Goal: Task Accomplishment & Management: Complete application form

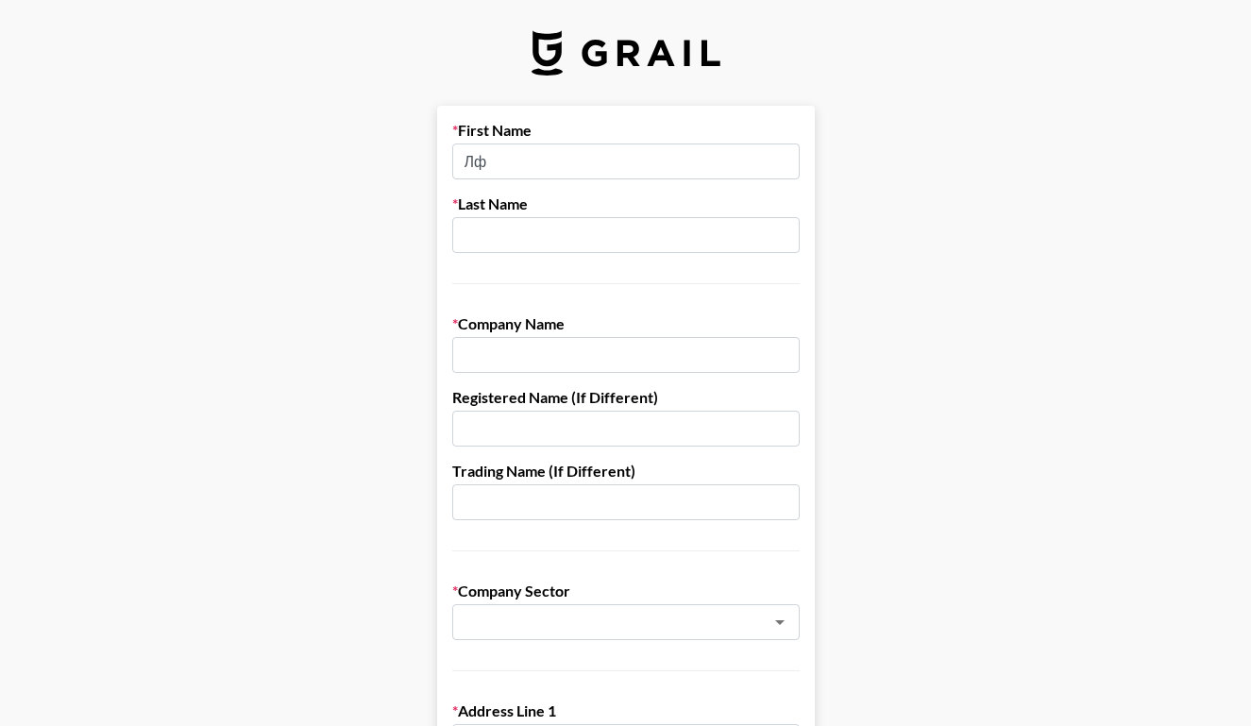
type input "[PERSON_NAME]"
type input "Kharytonchuk"
type input "Yesim"
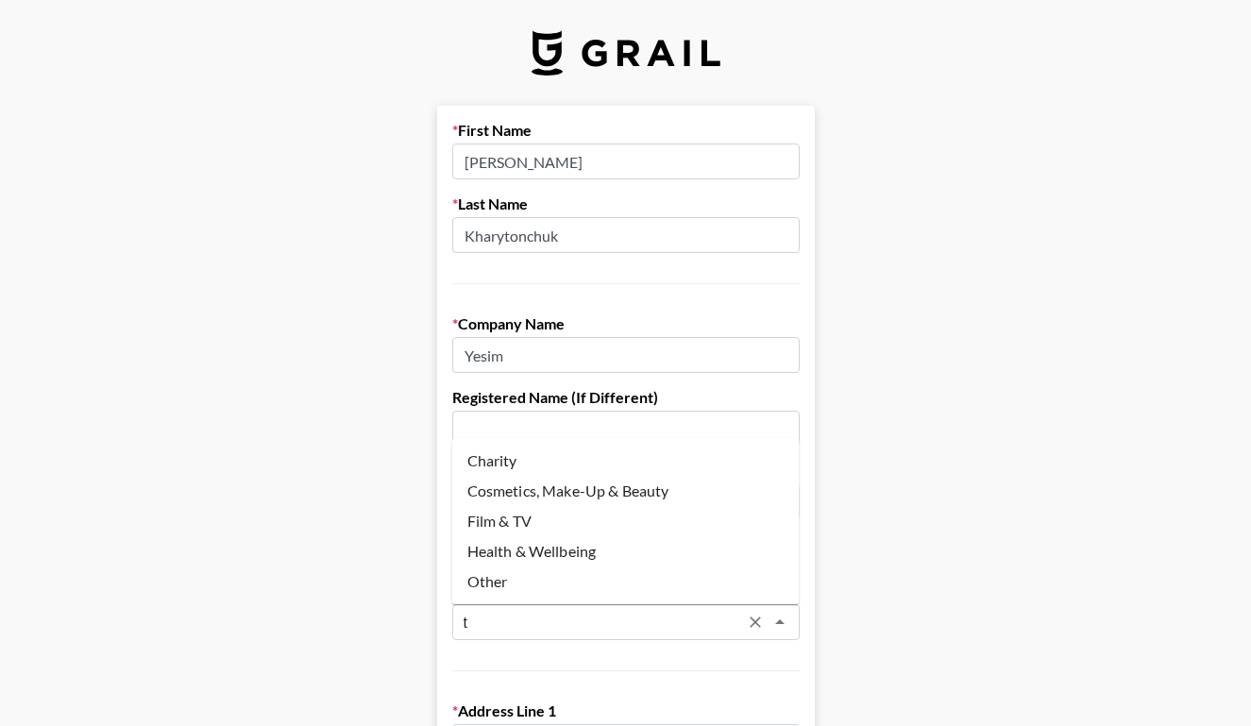
type input "tu"
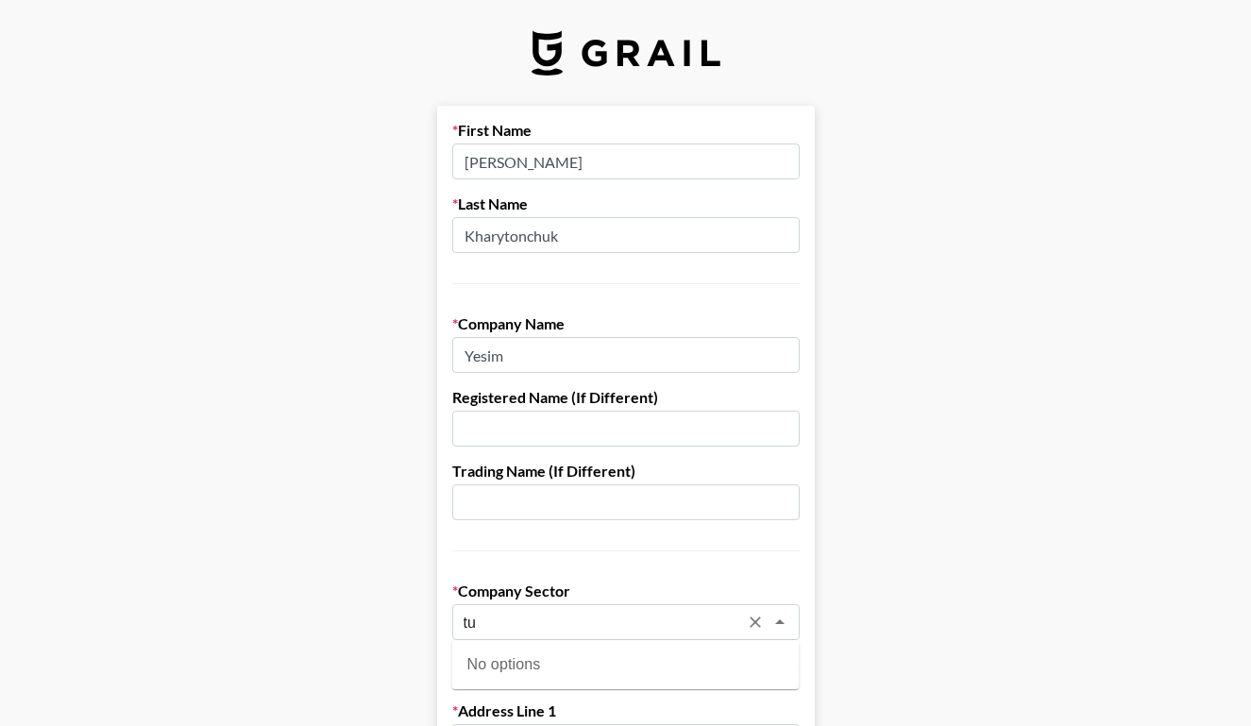
click at [750, 620] on icon "Clear" at bounding box center [755, 622] width 19 height 19
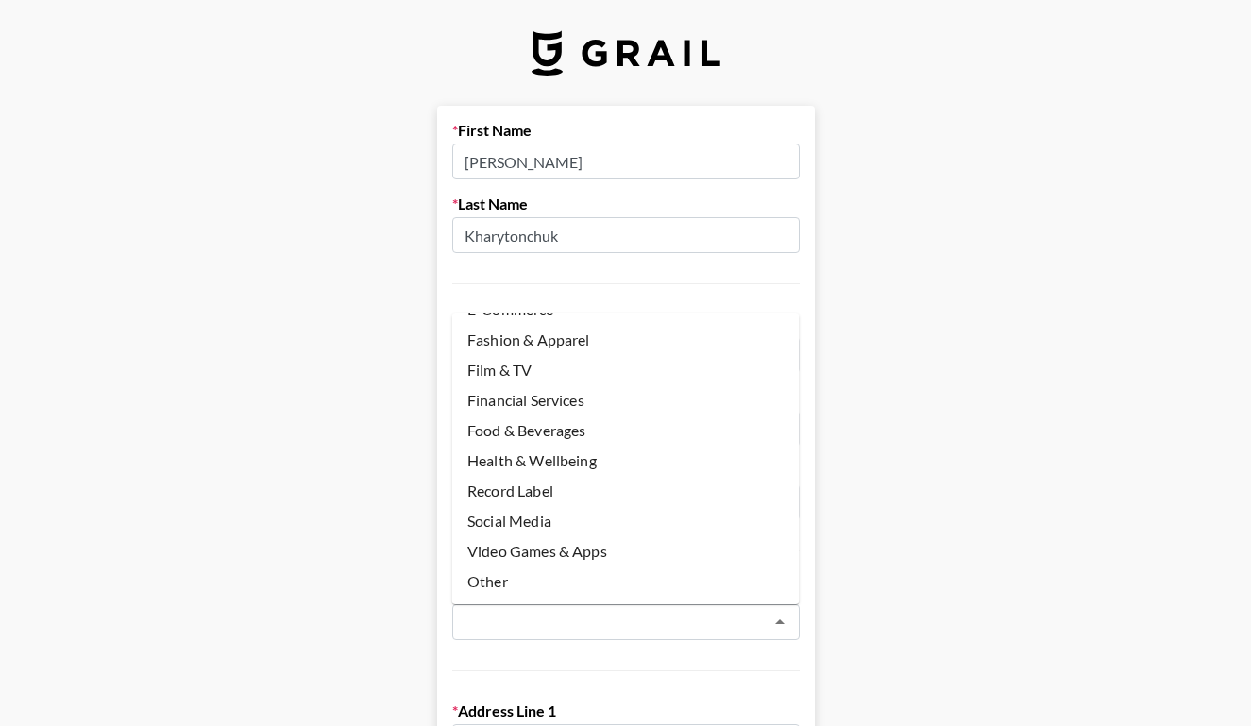
scroll to position [147, 0]
click at [540, 577] on li "Other" at bounding box center [625, 582] width 347 height 30
type input "Other"
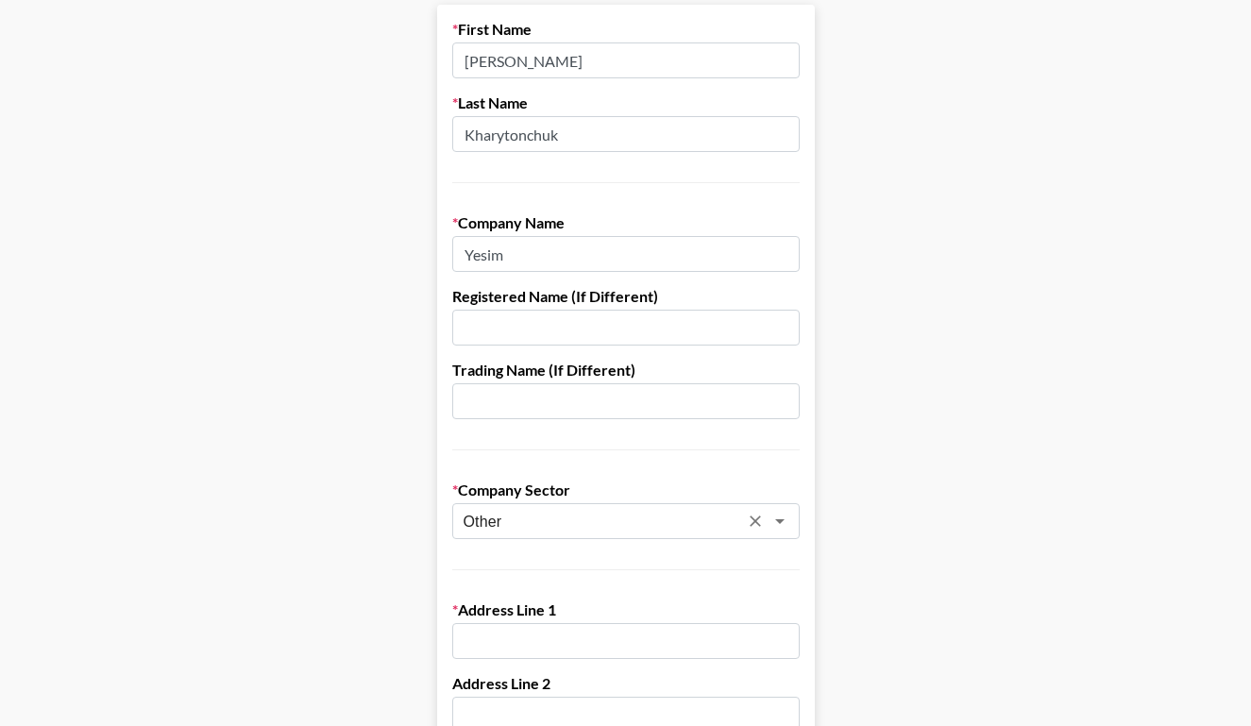
scroll to position [105, 0]
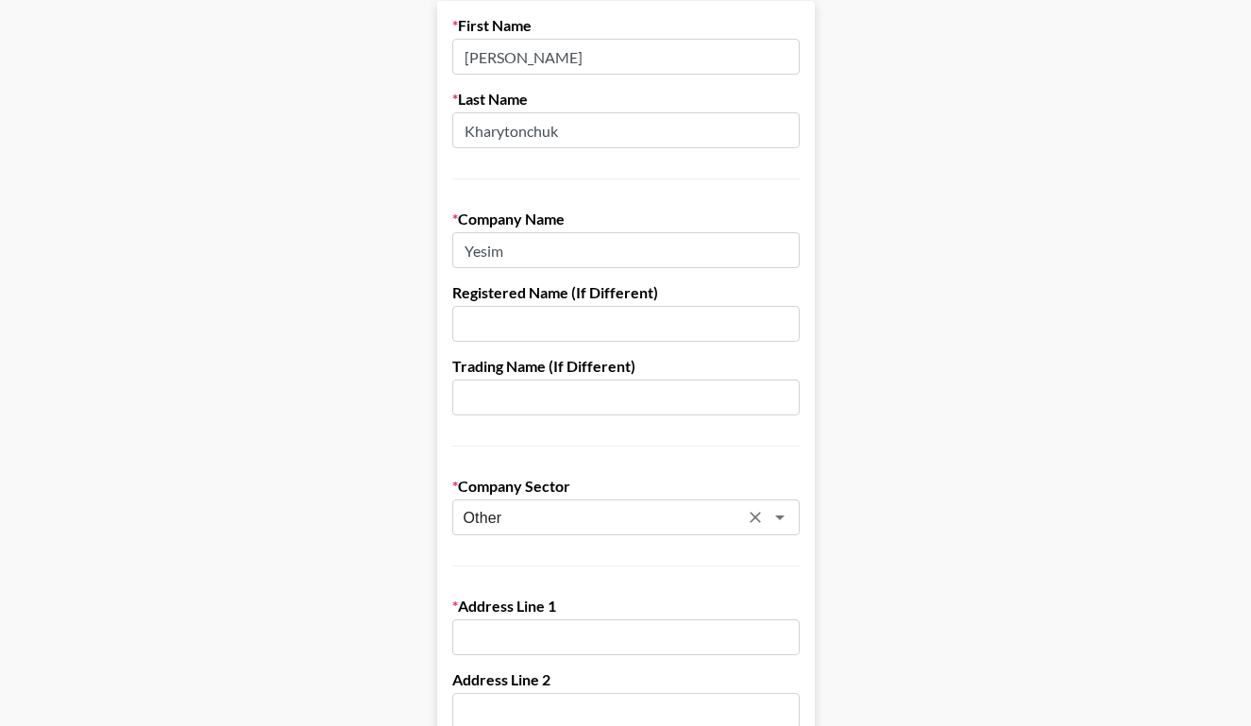
click at [609, 309] on input "text" at bounding box center [625, 324] width 347 height 36
paste input "Genesis Group AG"
type input "Genesis Group AG"
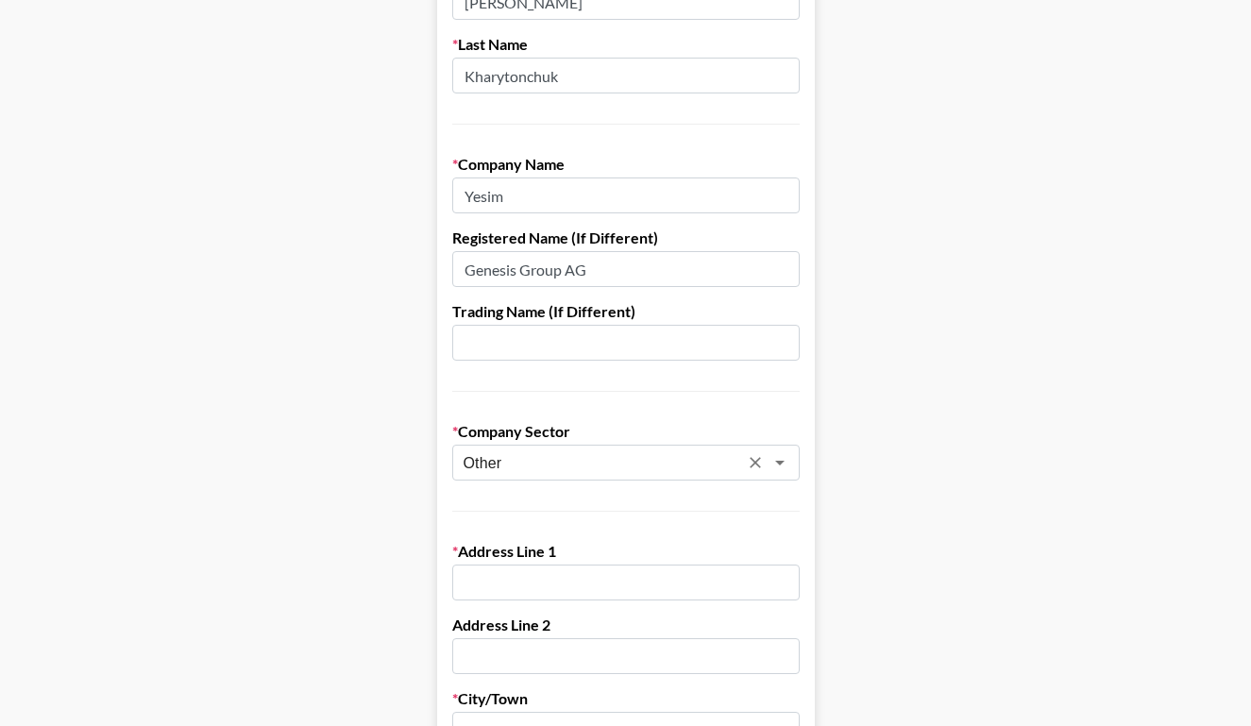
click at [620, 469] on input "Other" at bounding box center [601, 463] width 275 height 22
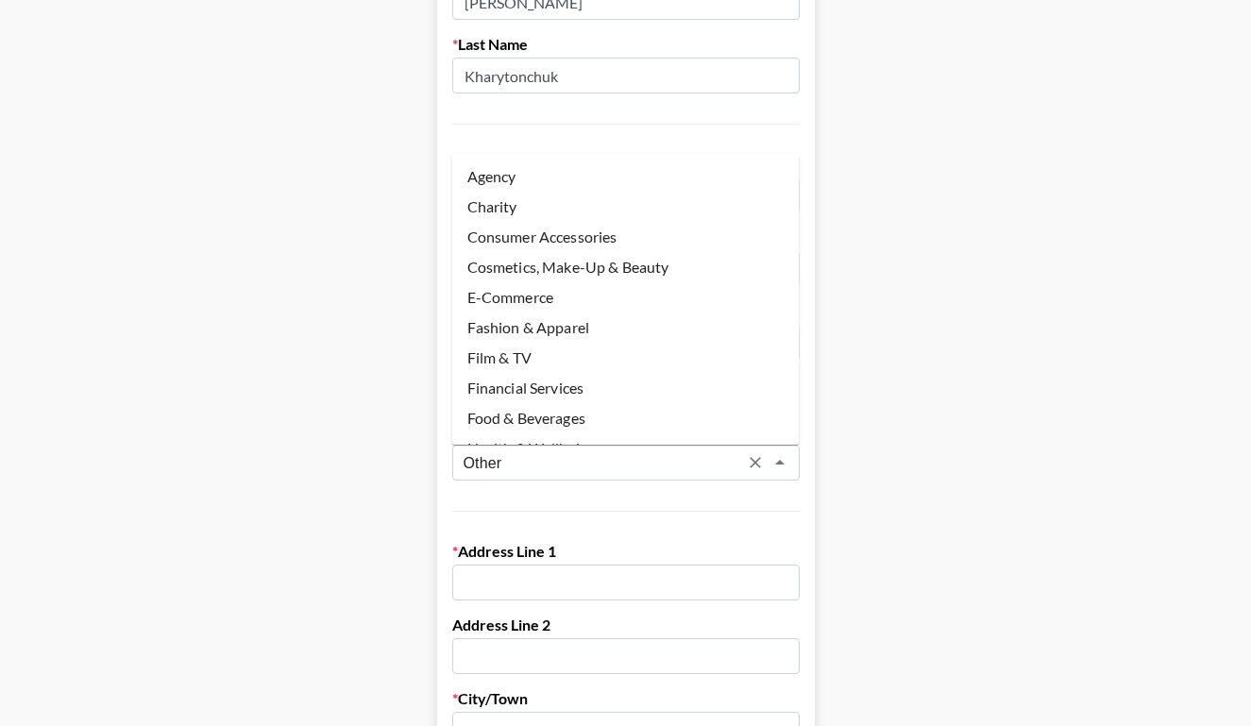
scroll to position [140, 0]
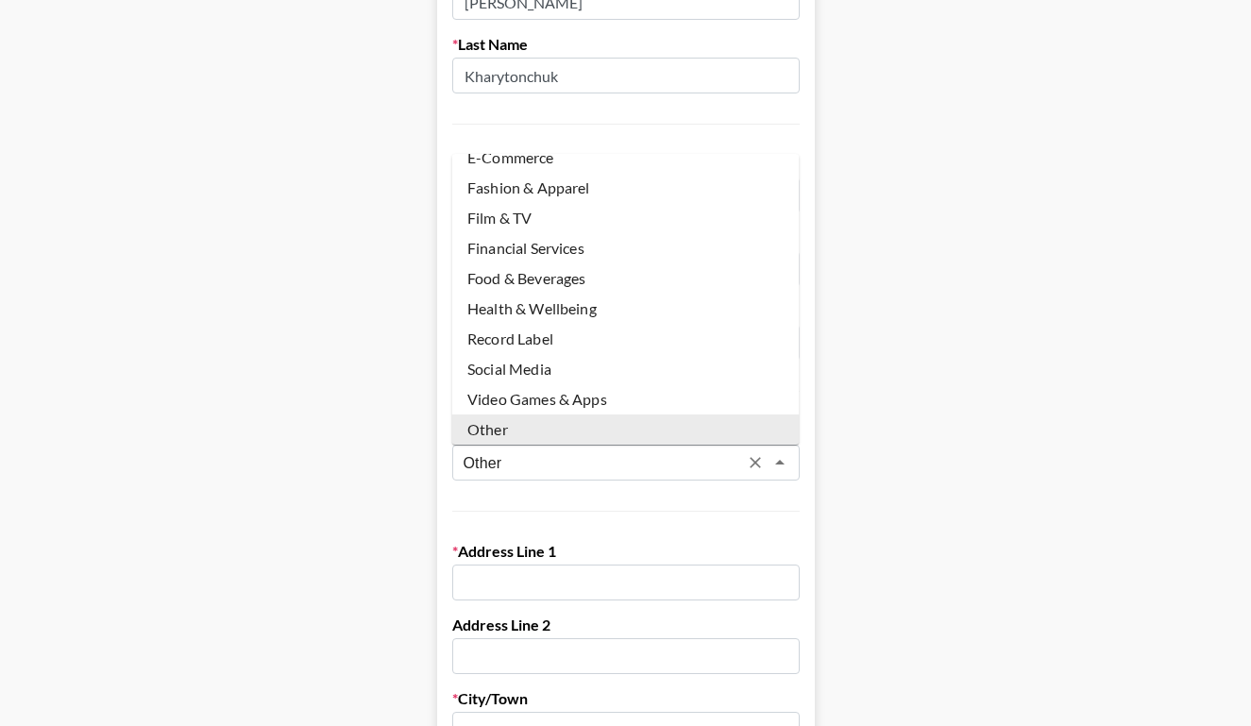
click at [620, 469] on input "Other" at bounding box center [601, 463] width 275 height 22
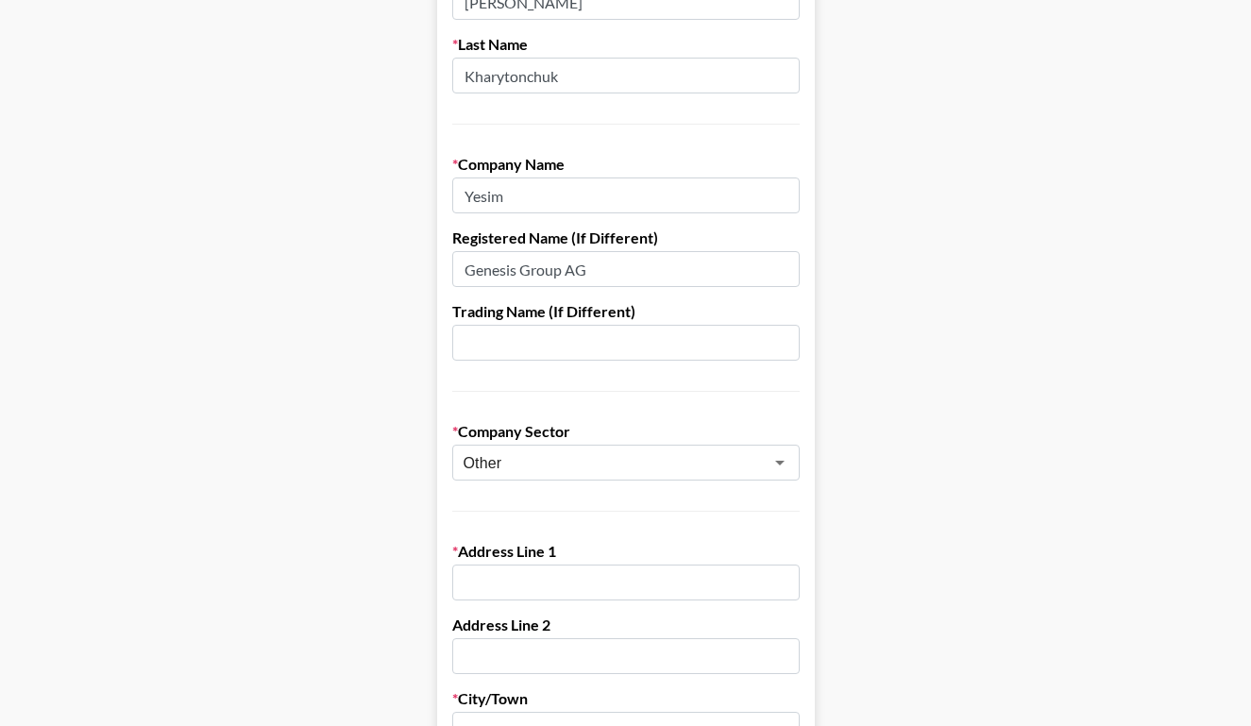
click at [626, 561] on div "Address Line 1" at bounding box center [625, 571] width 347 height 59
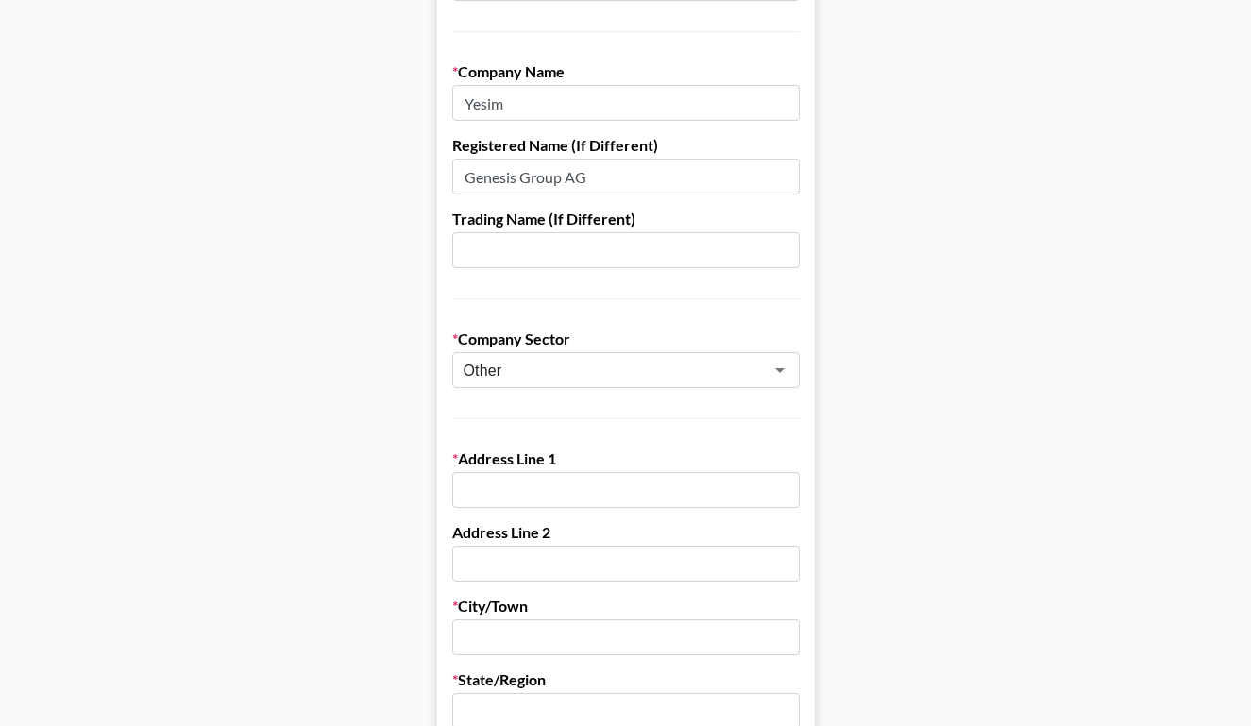
scroll to position [258, 0]
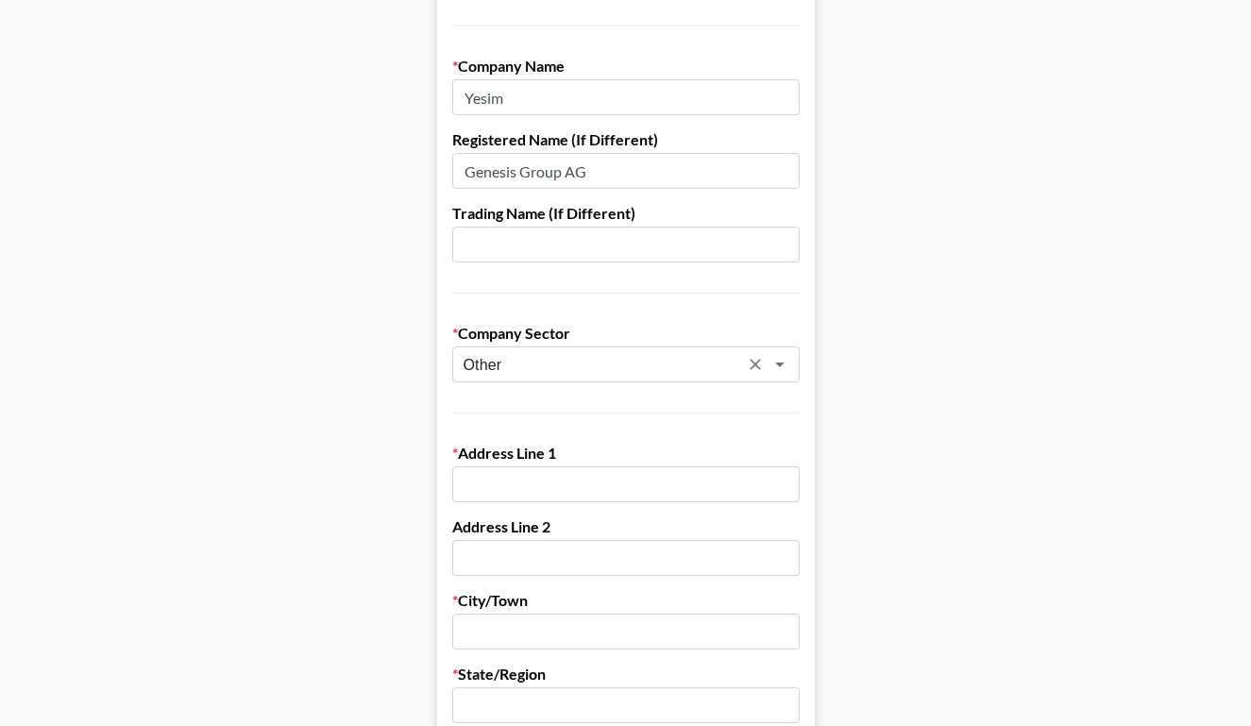
paste input "Chamerstrasse 172, CH-6300 Zug"
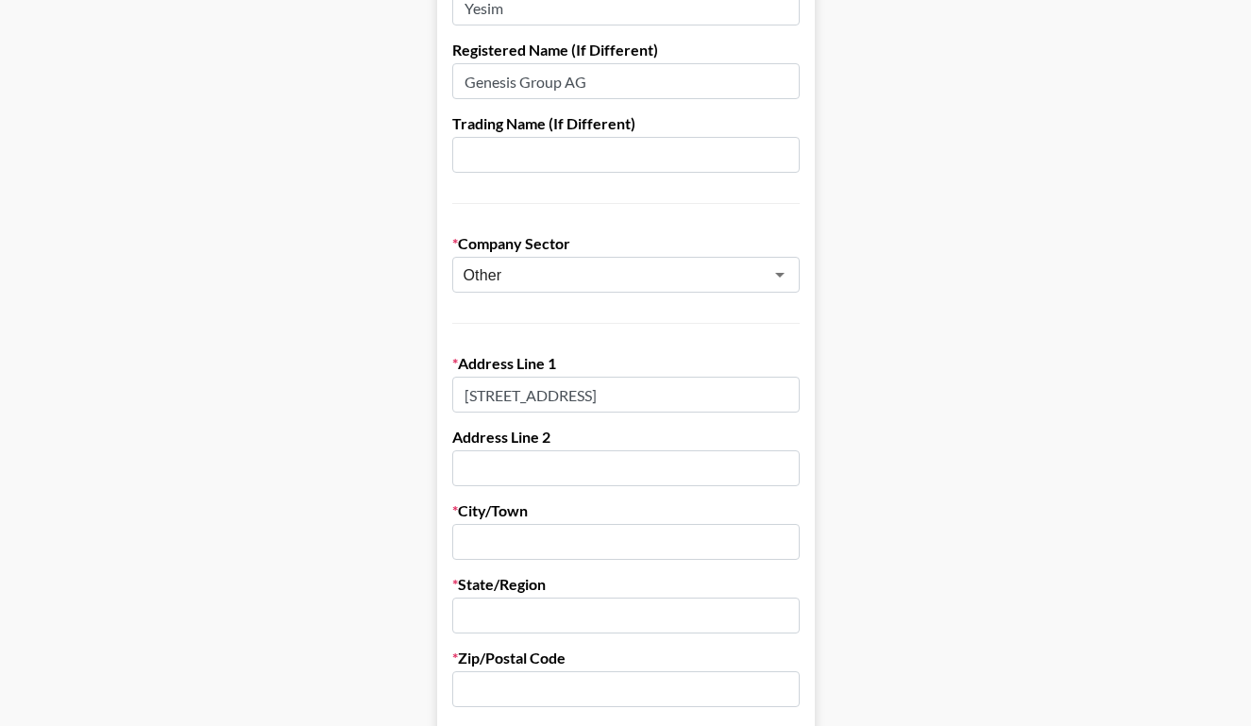
scroll to position [357, 0]
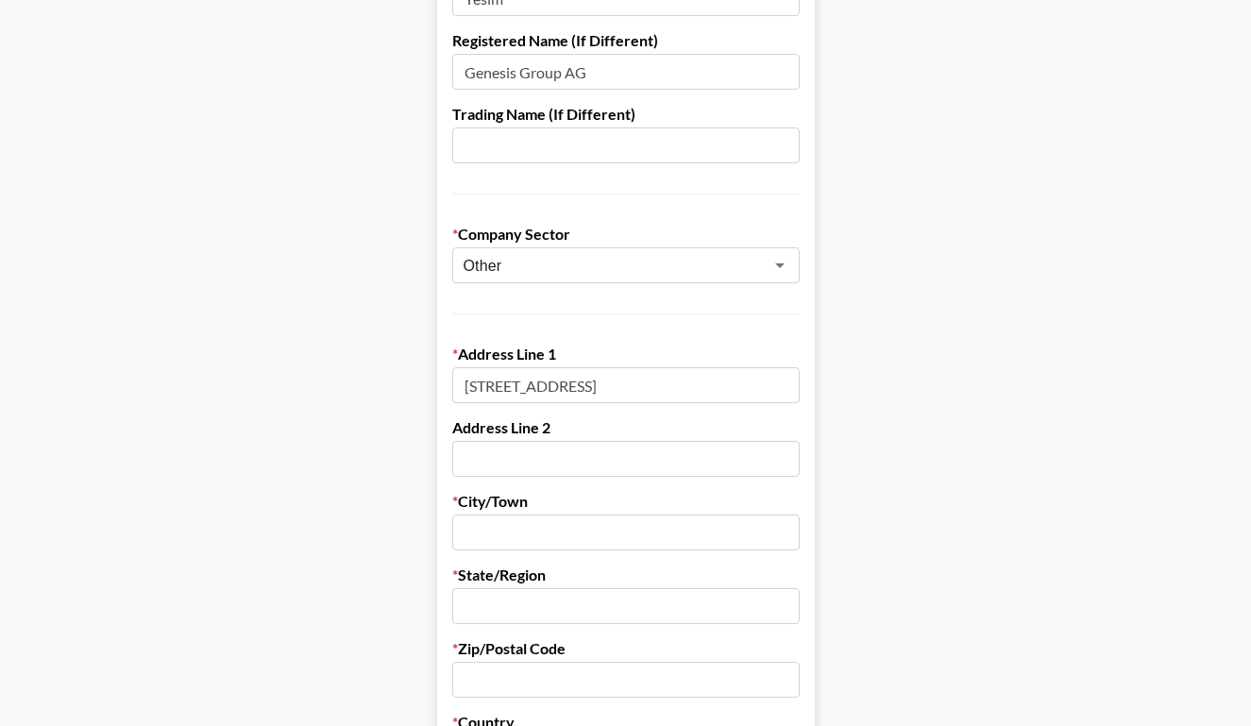
type input "Chamerstrasse 172, CH-6300 Zug"
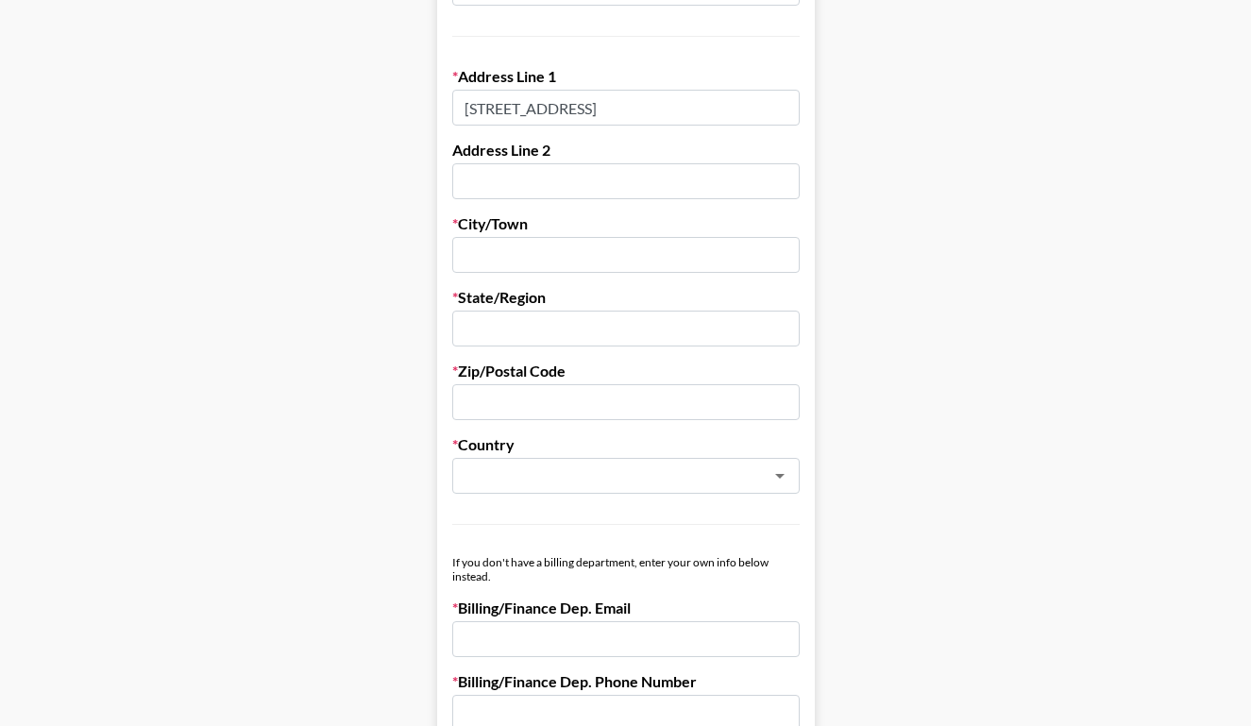
scroll to position [635, 0]
click at [739, 473] on div "​" at bounding box center [625, 476] width 347 height 36
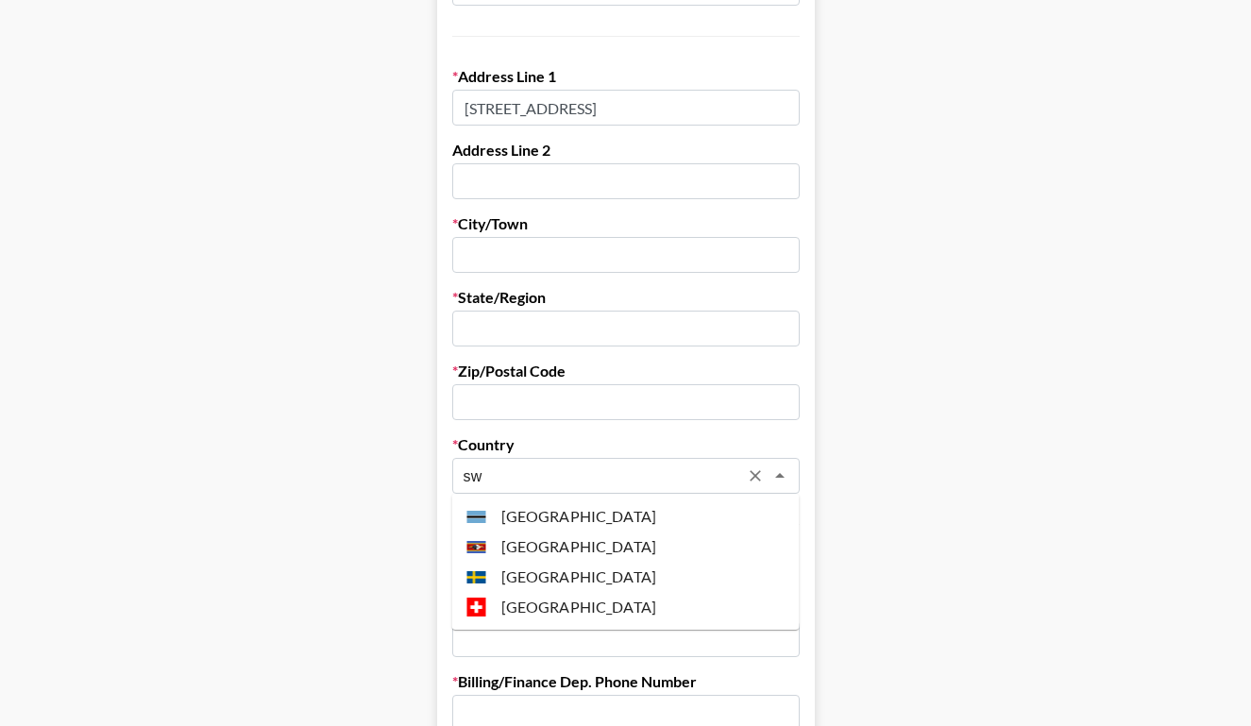
click at [585, 606] on li "Switzerland" at bounding box center [625, 607] width 347 height 30
type input "Switzerland"
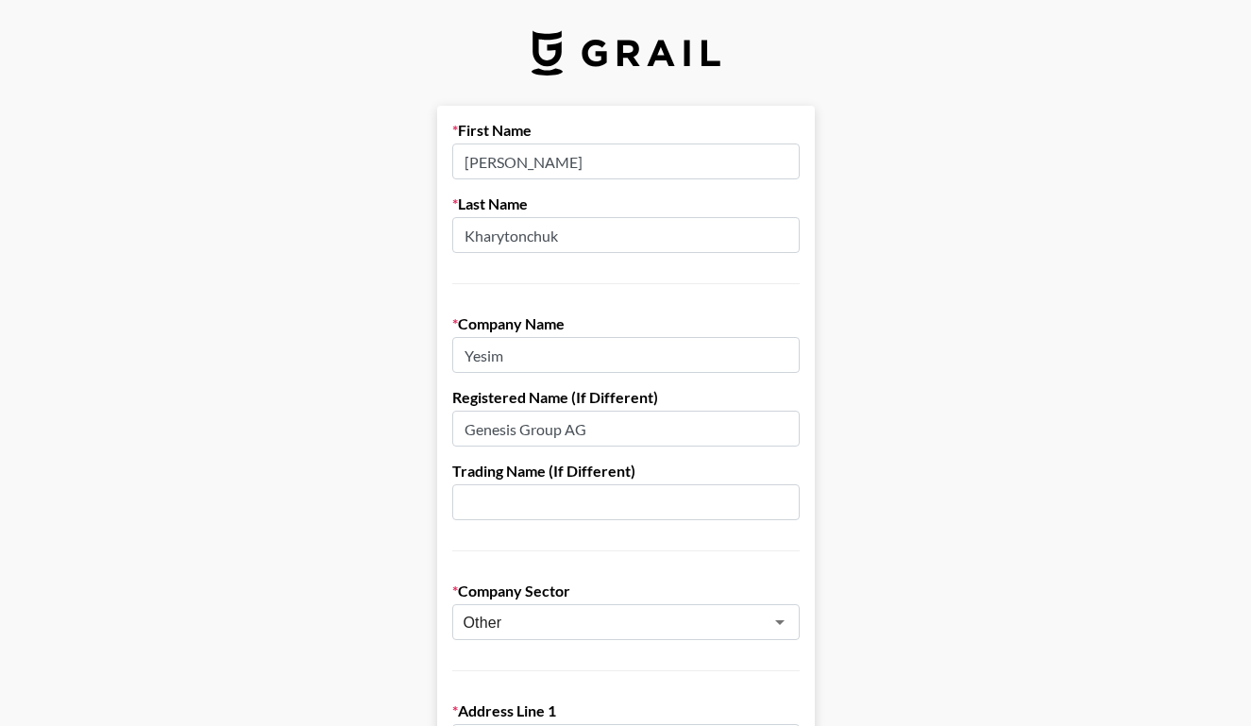
scroll to position [674, 0]
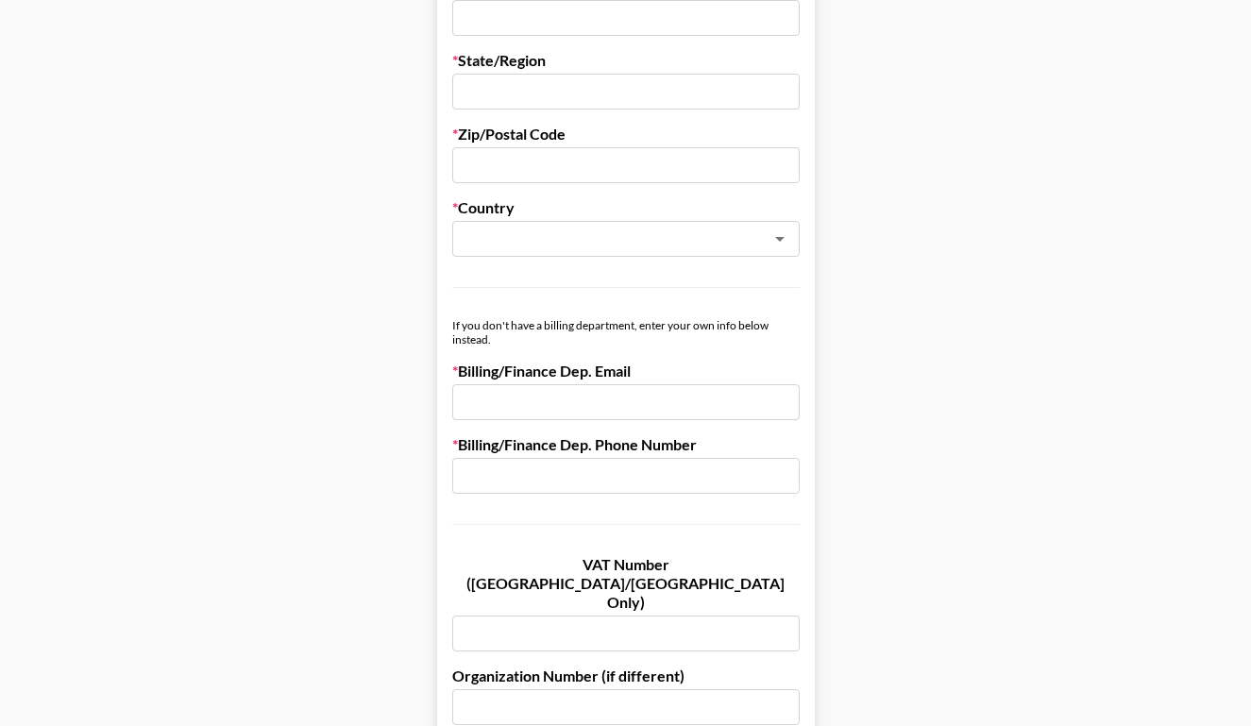
scroll to position [869, 0]
